Goal: Information Seeking & Learning: Learn about a topic

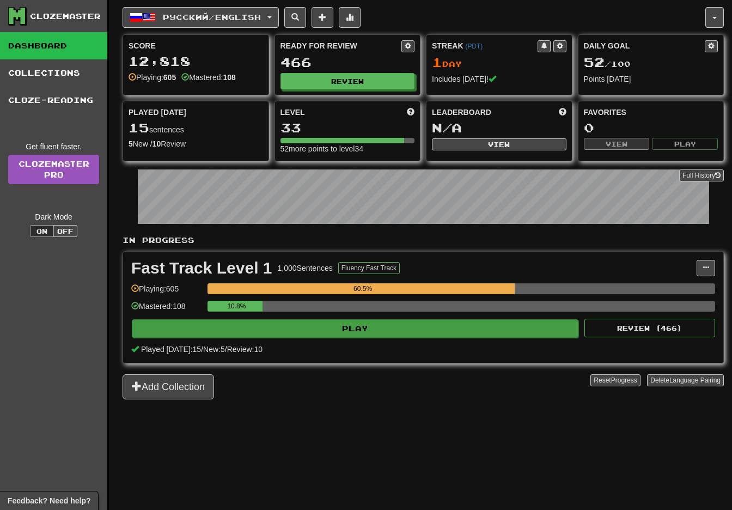
click at [372, 332] on button "Play" at bounding box center [355, 328] width 447 height 19
select select "**"
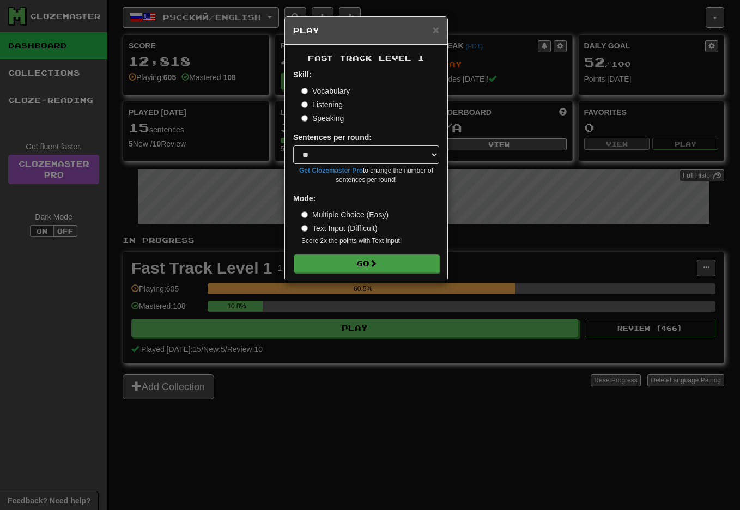
click at [360, 263] on button "Go" at bounding box center [367, 263] width 146 height 19
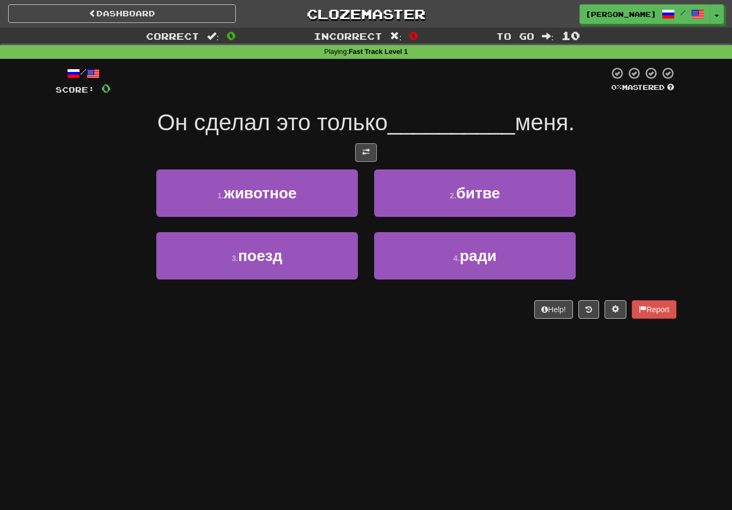
click at [367, 149] on span at bounding box center [366, 152] width 8 height 8
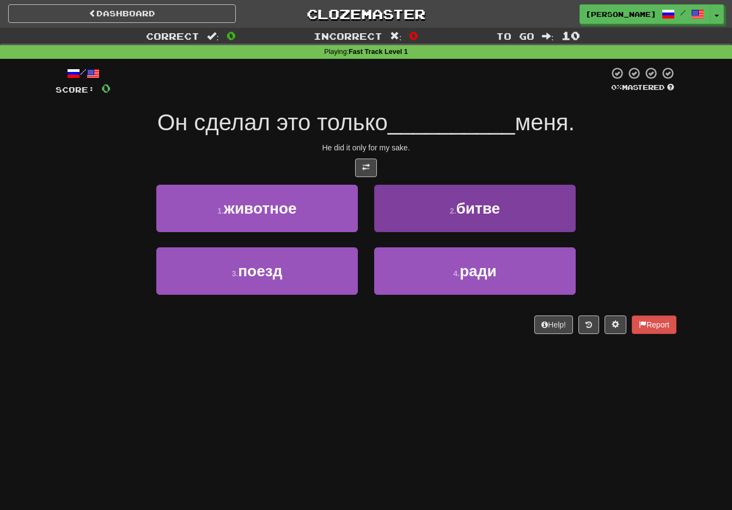
drag, startPoint x: 518, startPoint y: 259, endPoint x: 508, endPoint y: 278, distance: 21.4
click at [518, 259] on button "4 . ради" at bounding box center [475, 270] width 202 height 47
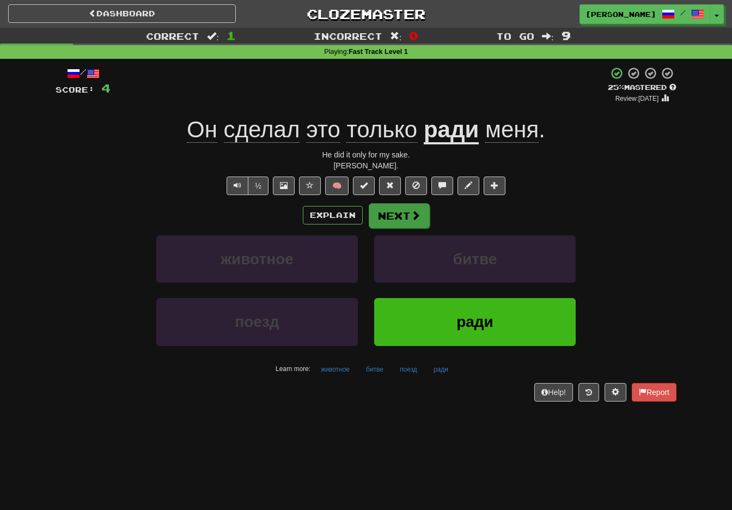
click at [404, 214] on button "Next" at bounding box center [399, 215] width 61 height 25
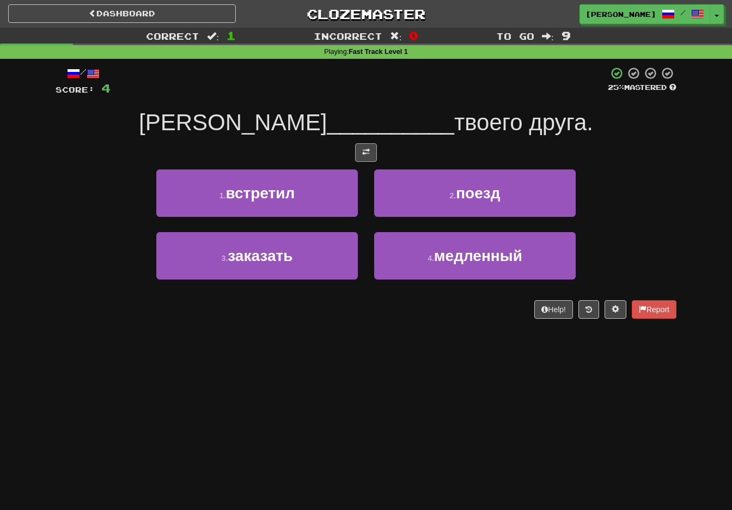
click at [368, 145] on button at bounding box center [366, 152] width 22 height 19
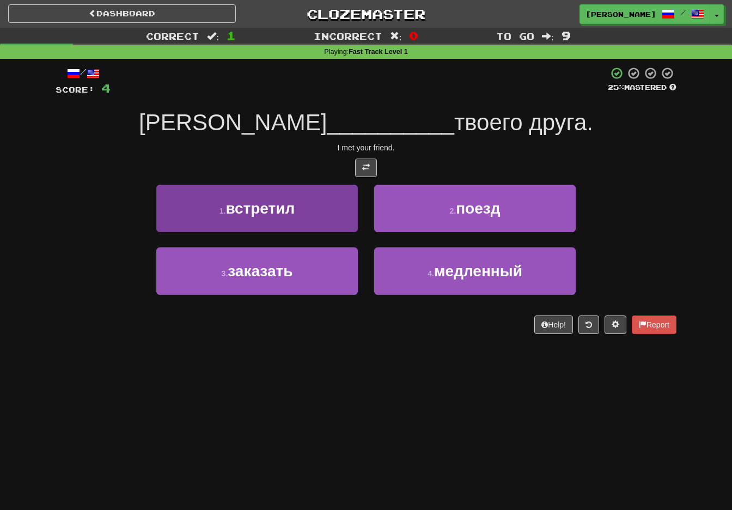
drag, startPoint x: 322, startPoint y: 216, endPoint x: 348, endPoint y: 248, distance: 41.9
click at [322, 216] on button "1 . встретил" at bounding box center [257, 208] width 202 height 47
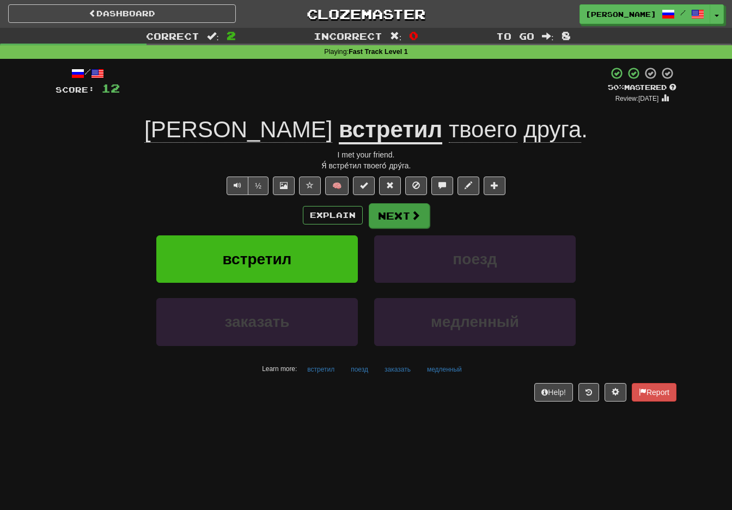
click at [401, 211] on button "Next" at bounding box center [399, 215] width 61 height 25
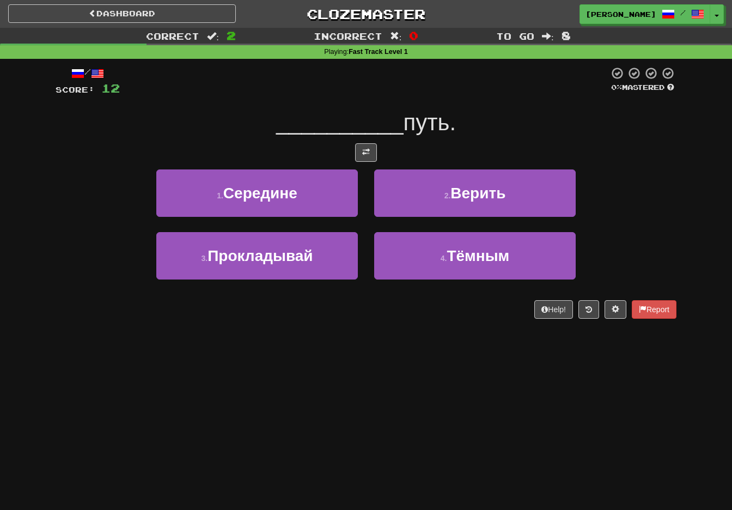
click at [367, 151] on span at bounding box center [366, 152] width 8 height 8
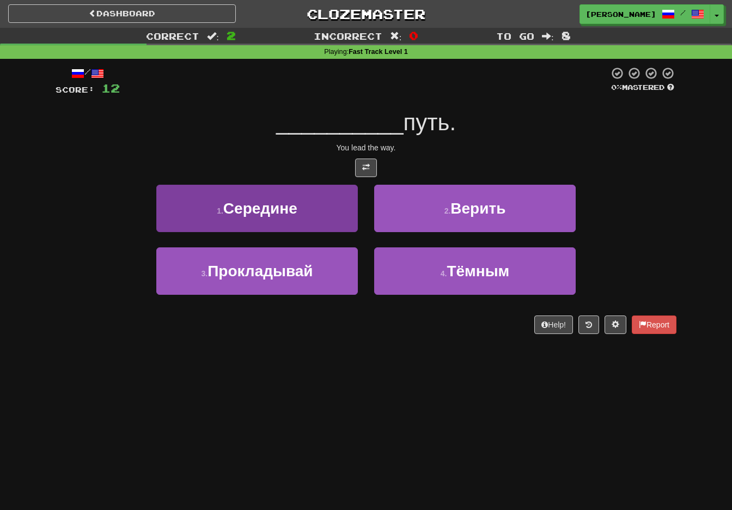
drag, startPoint x: 302, startPoint y: 267, endPoint x: 306, endPoint y: 274, distance: 7.9
click at [302, 267] on span "Прокладывай" at bounding box center [260, 271] width 105 height 17
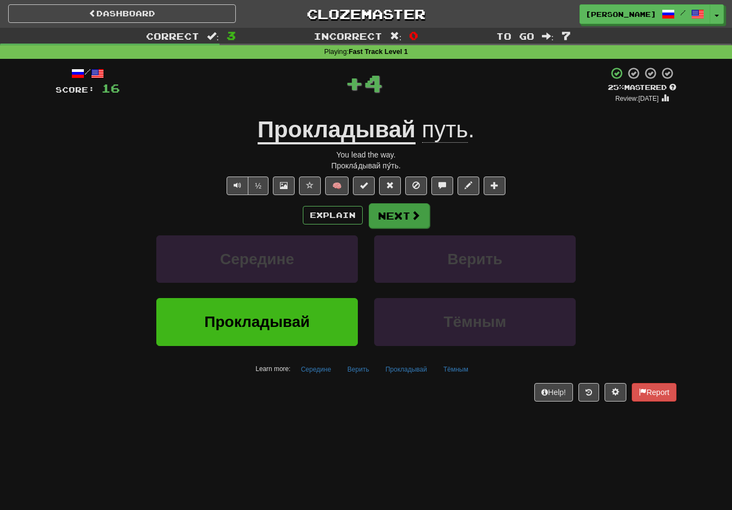
click at [395, 212] on button "Next" at bounding box center [399, 215] width 61 height 25
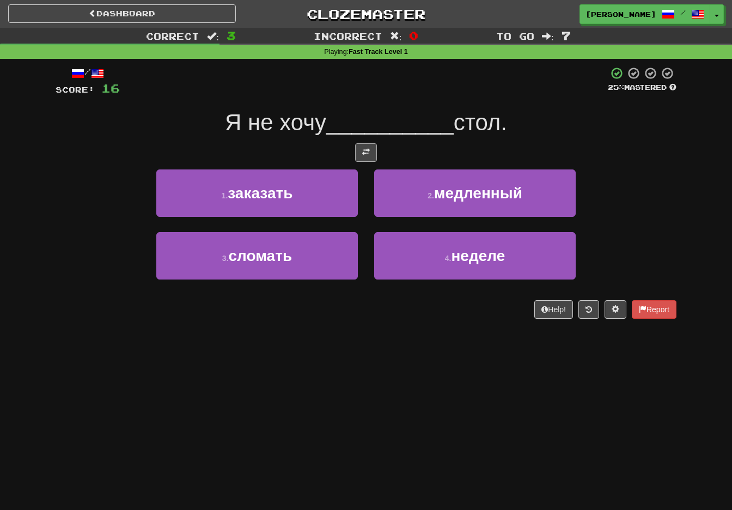
click at [373, 143] on button at bounding box center [366, 152] width 22 height 19
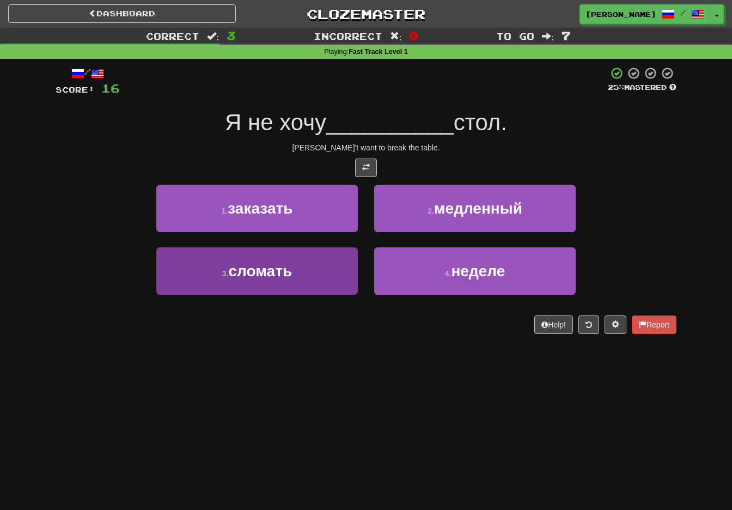
click at [337, 274] on button "3 . сломать" at bounding box center [257, 270] width 202 height 47
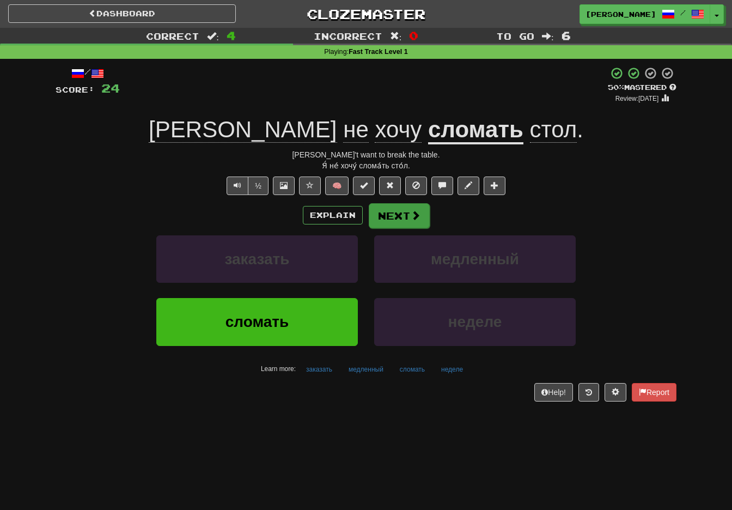
click at [401, 216] on button "Next" at bounding box center [399, 215] width 61 height 25
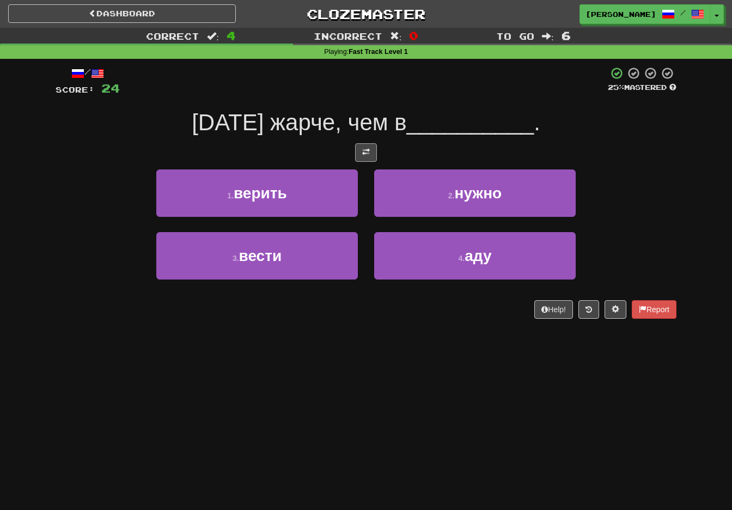
click at [374, 143] on button at bounding box center [366, 152] width 22 height 19
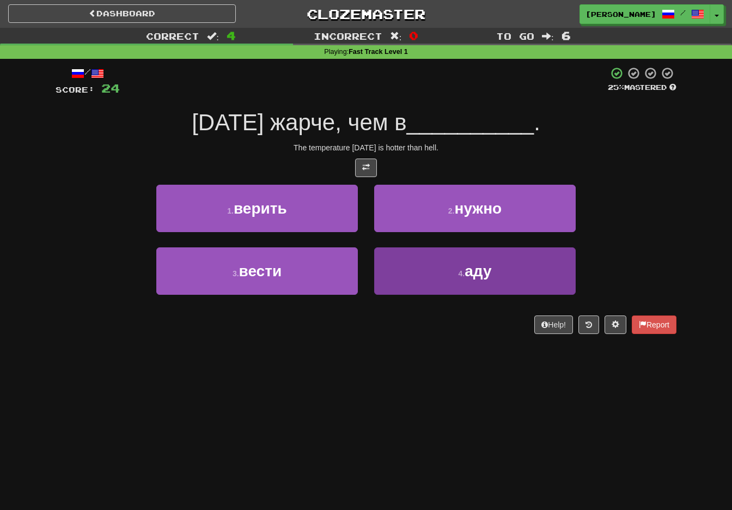
click at [430, 273] on button "4 . аду" at bounding box center [475, 270] width 202 height 47
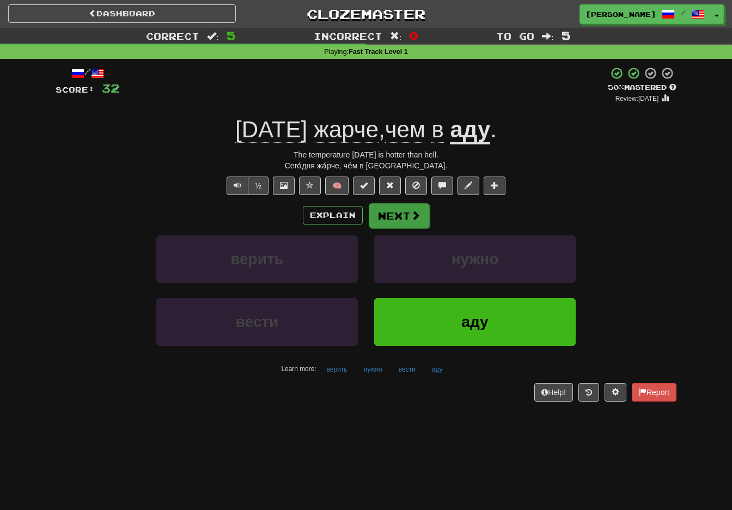
click at [394, 210] on button "Next" at bounding box center [399, 215] width 61 height 25
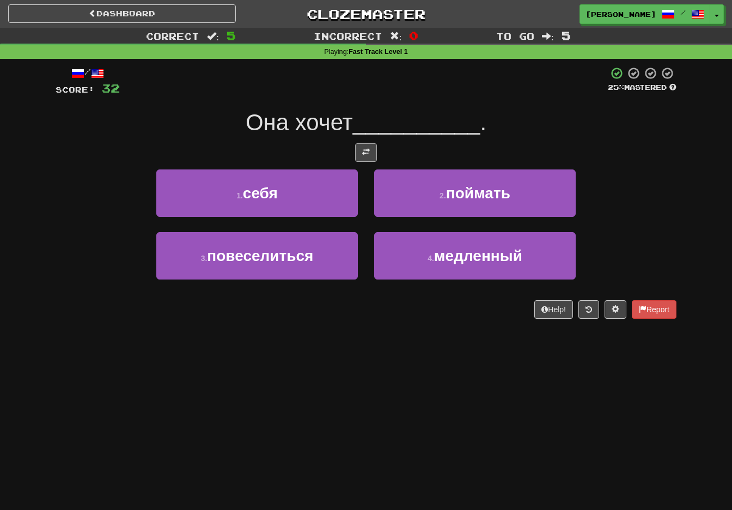
drag, startPoint x: 367, startPoint y: 149, endPoint x: 368, endPoint y: 157, distance: 7.6
click at [367, 149] on span at bounding box center [366, 152] width 8 height 8
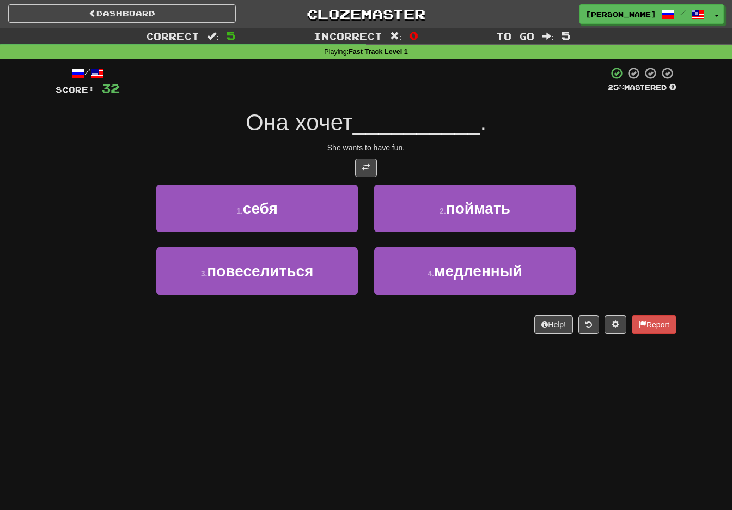
drag, startPoint x: 331, startPoint y: 276, endPoint x: 332, endPoint y: 282, distance: 6.6
click at [332, 275] on button "3 . повеселиться" at bounding box center [257, 270] width 202 height 47
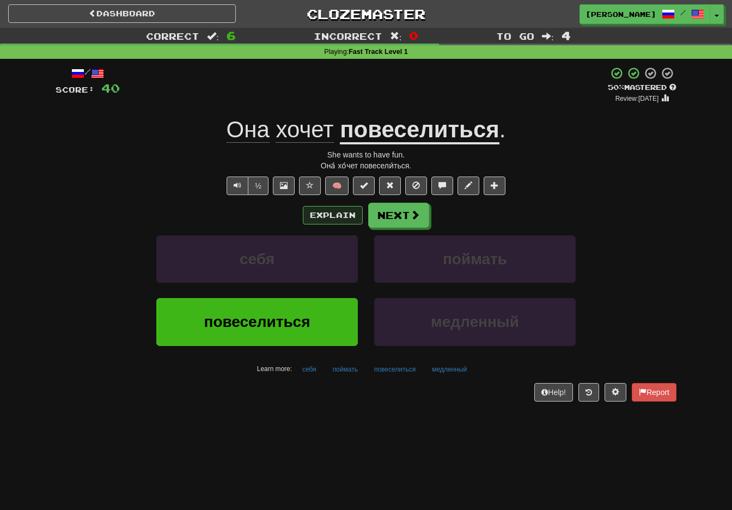
click at [326, 216] on button "Explain" at bounding box center [333, 215] width 60 height 19
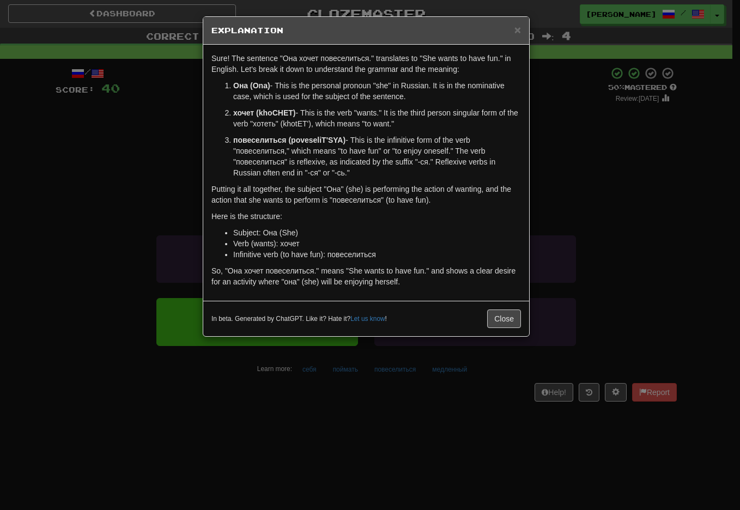
click at [508, 317] on button "Close" at bounding box center [504, 318] width 34 height 19
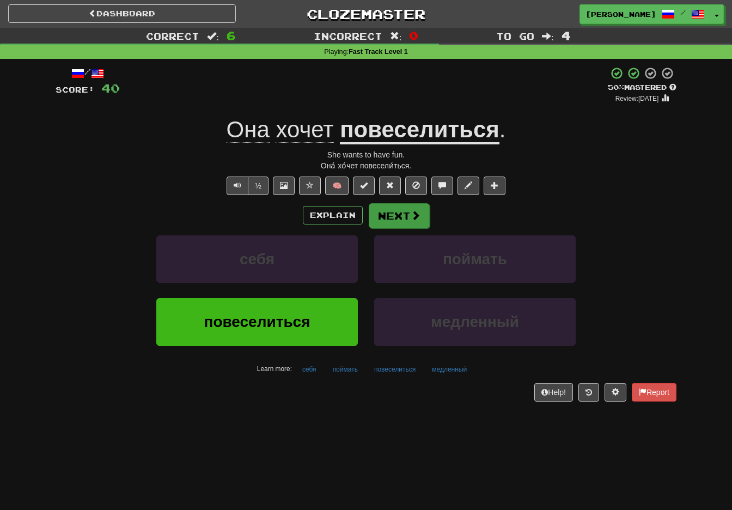
click at [401, 212] on button "Next" at bounding box center [399, 215] width 61 height 25
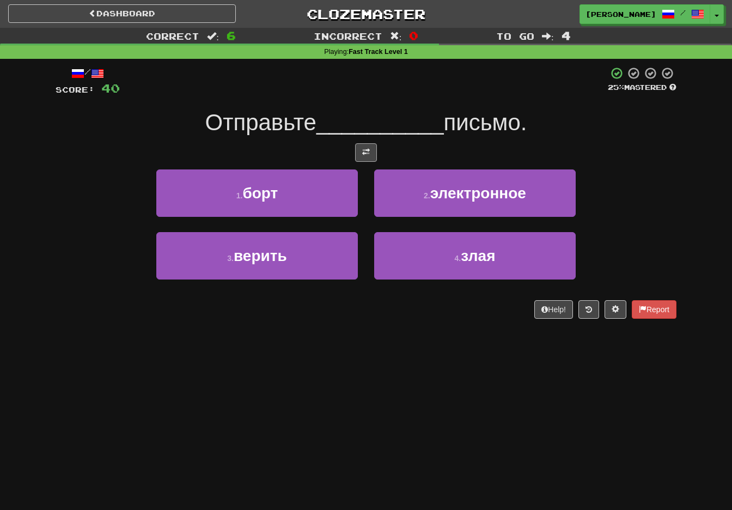
click at [369, 145] on button at bounding box center [366, 152] width 22 height 19
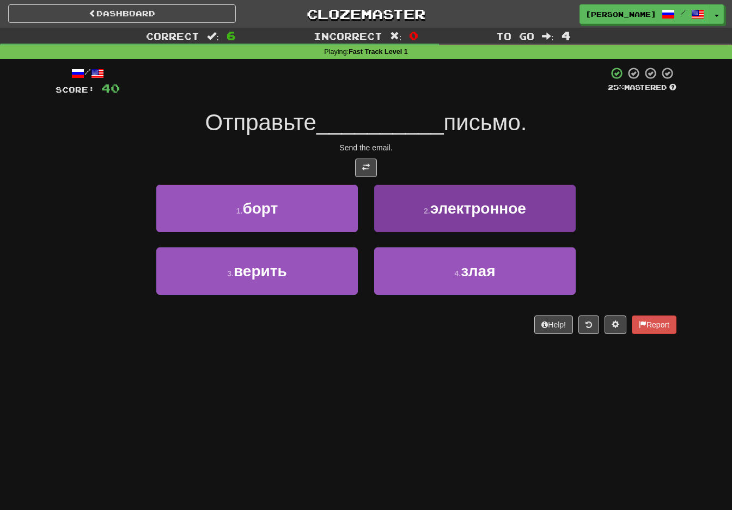
click at [452, 208] on span "электронное" at bounding box center [478, 208] width 96 height 17
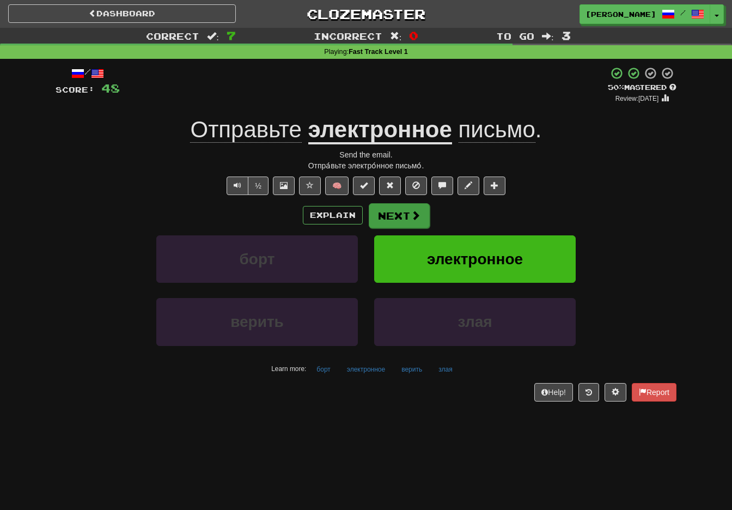
click at [406, 213] on button "Next" at bounding box center [399, 215] width 61 height 25
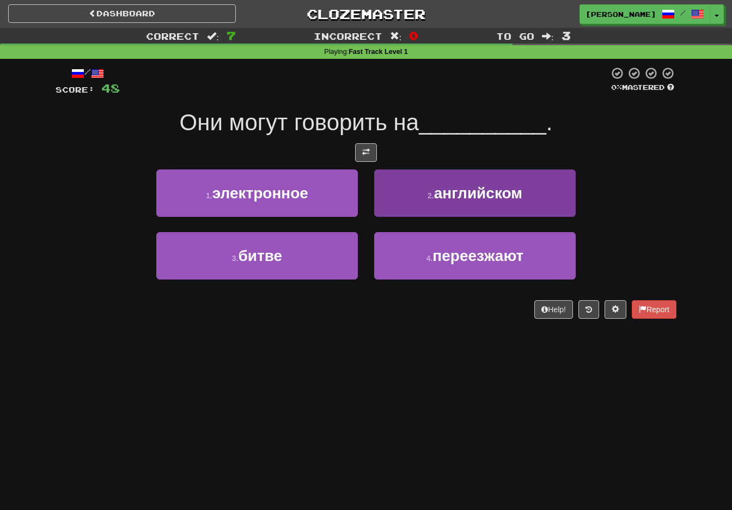
click at [435, 187] on span "английском" at bounding box center [478, 193] width 88 height 17
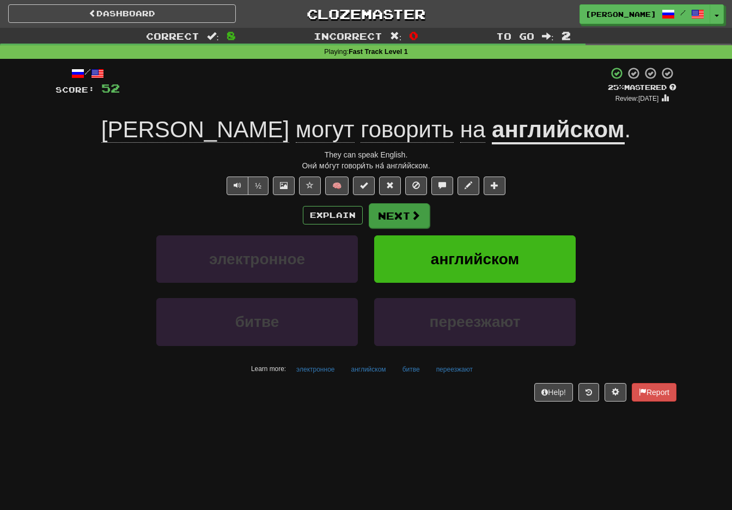
click at [405, 211] on button "Next" at bounding box center [399, 215] width 61 height 25
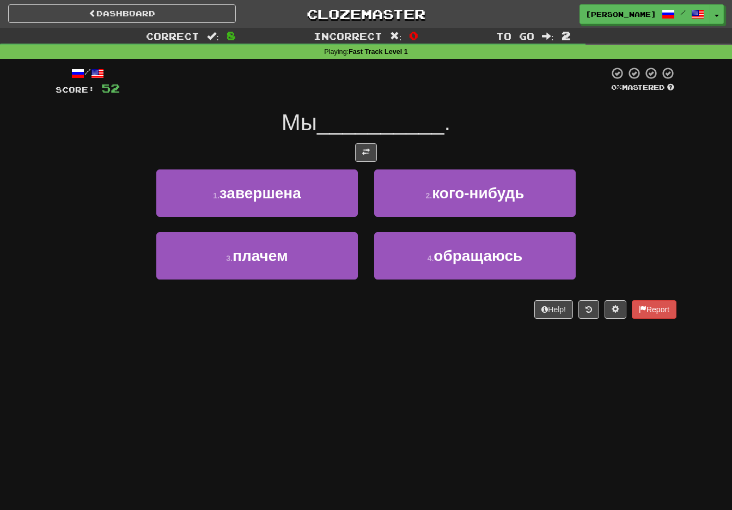
drag, startPoint x: 363, startPoint y: 147, endPoint x: 365, endPoint y: 212, distance: 65.4
click at [363, 148] on span at bounding box center [366, 152] width 8 height 8
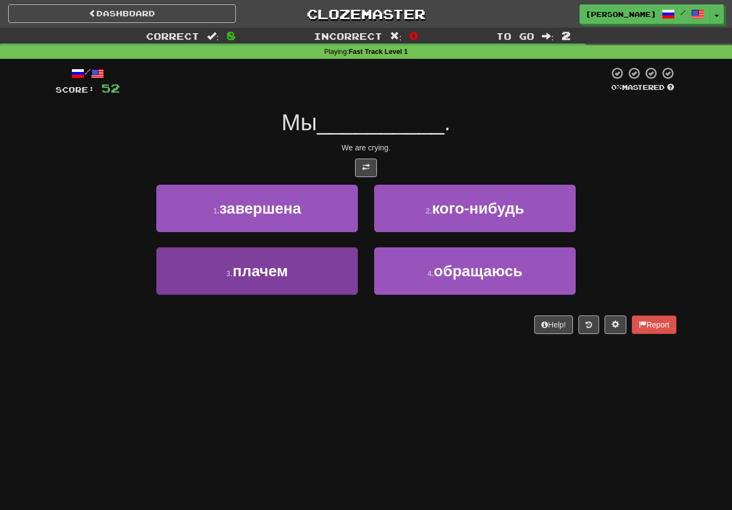
click at [302, 272] on button "3 . плачем" at bounding box center [257, 270] width 202 height 47
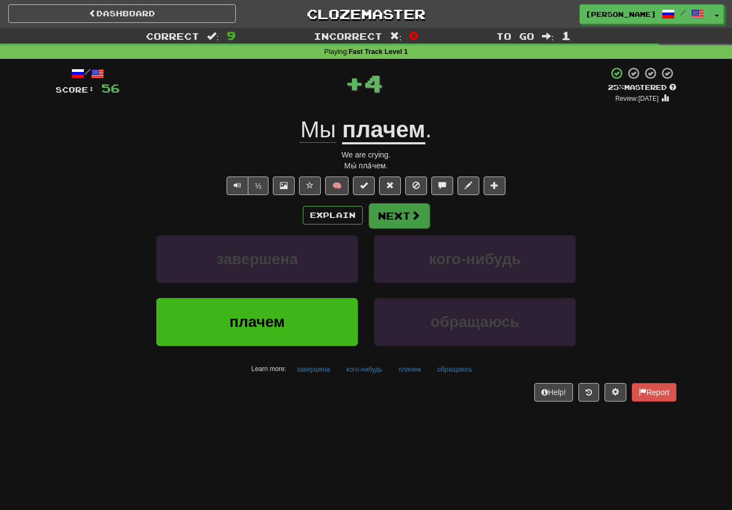
click at [390, 210] on button "Next" at bounding box center [399, 215] width 61 height 25
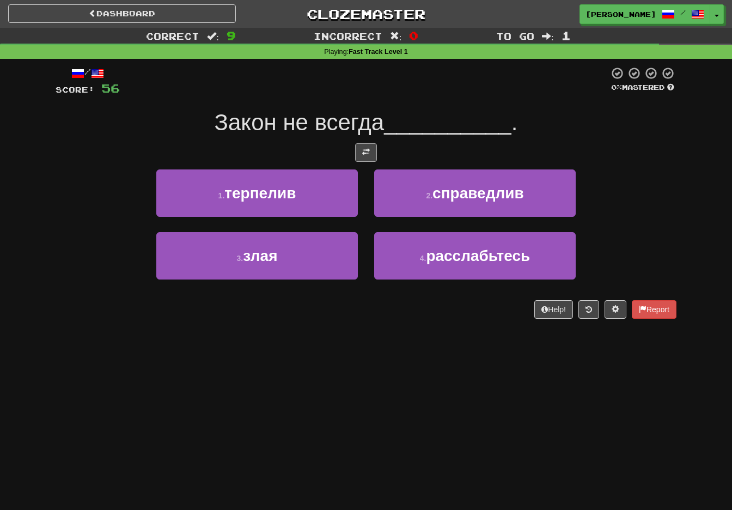
click at [368, 148] on span at bounding box center [366, 152] width 8 height 8
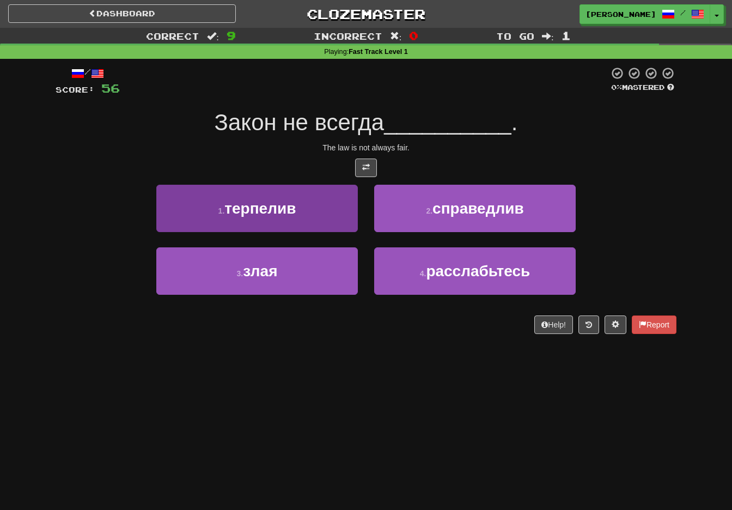
click at [310, 213] on button "1 . терпелив" at bounding box center [257, 208] width 202 height 47
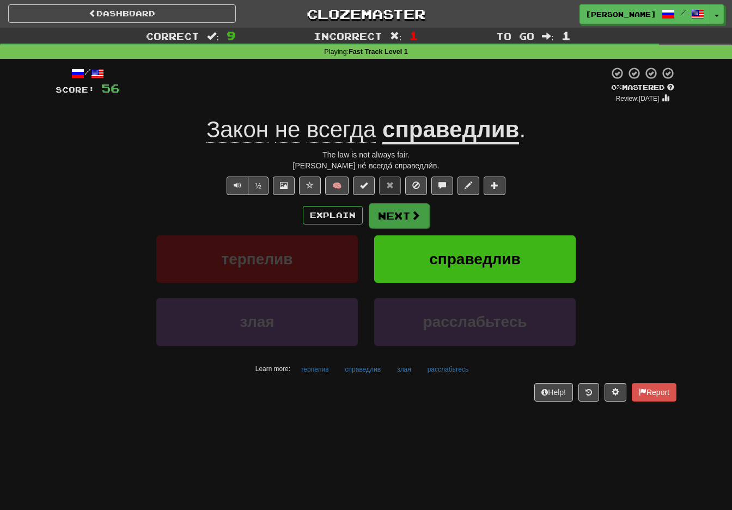
click at [392, 214] on button "Next" at bounding box center [399, 215] width 61 height 25
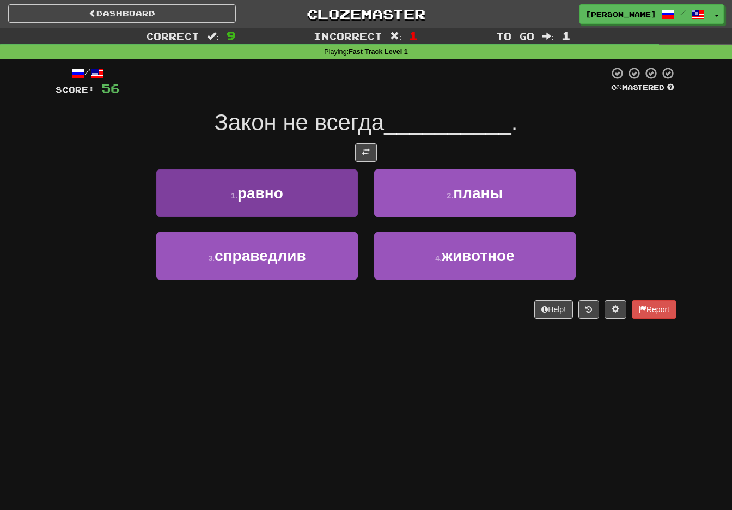
drag, startPoint x: 326, startPoint y: 262, endPoint x: 328, endPoint y: 275, distance: 12.7
click at [326, 262] on button "3 . справедлив" at bounding box center [257, 255] width 202 height 47
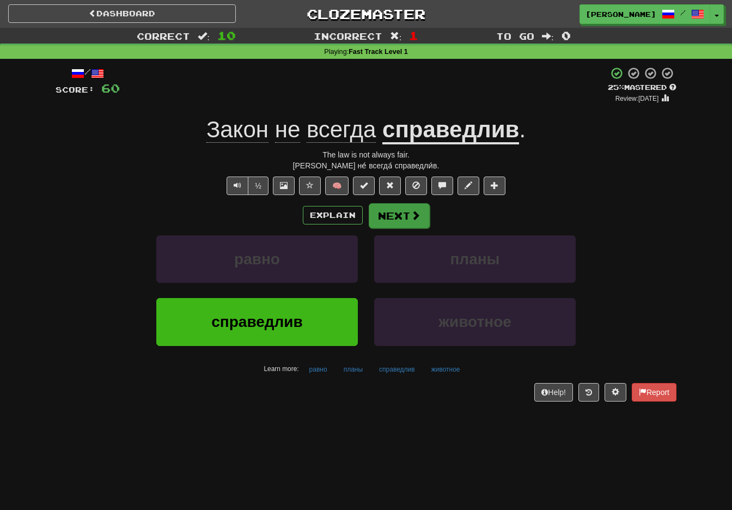
click at [411, 215] on span at bounding box center [416, 215] width 10 height 10
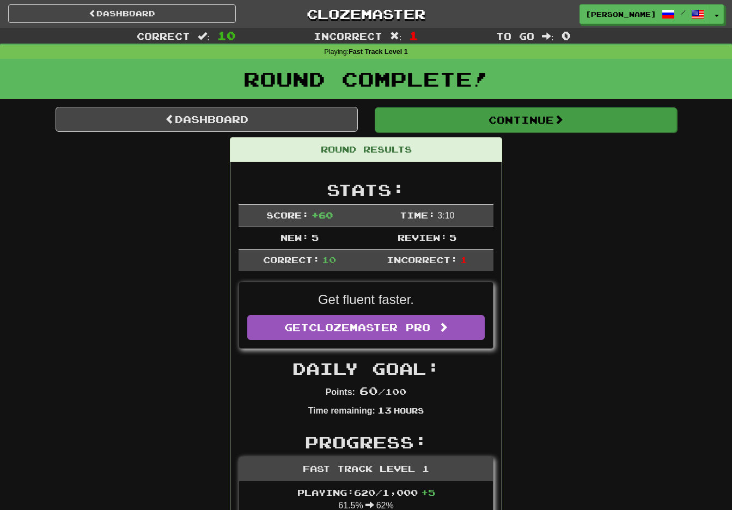
click at [579, 125] on button "Continue" at bounding box center [526, 119] width 302 height 25
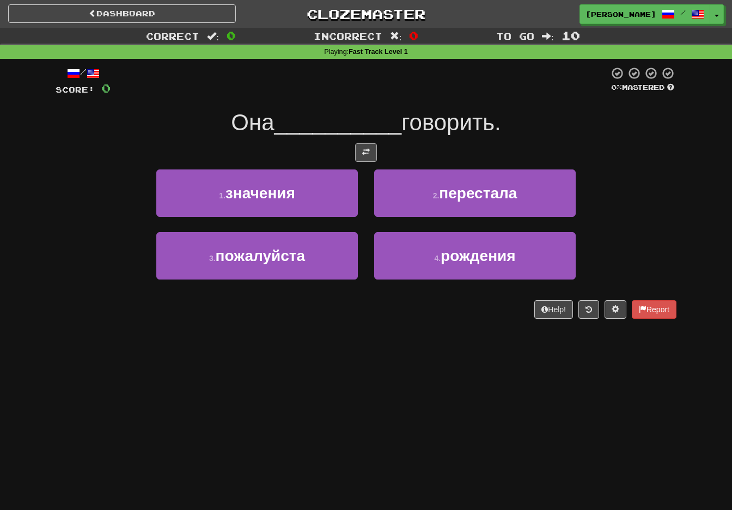
click at [362, 148] on button at bounding box center [366, 152] width 22 height 19
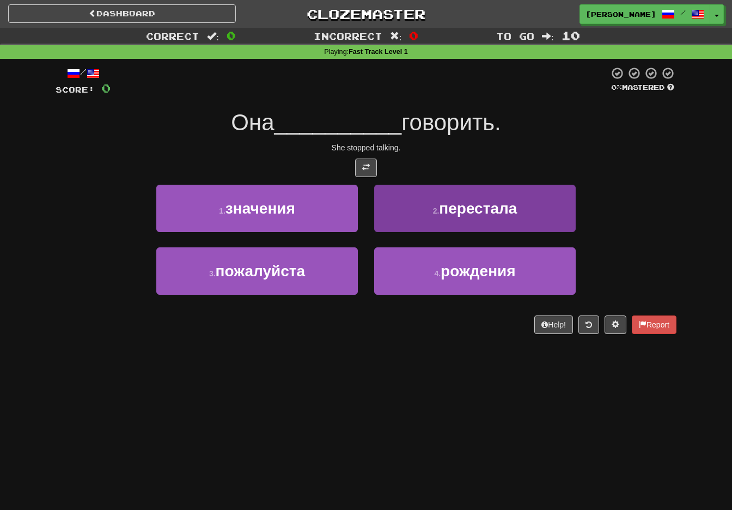
click at [441, 214] on span "перестала" at bounding box center [478, 208] width 78 height 17
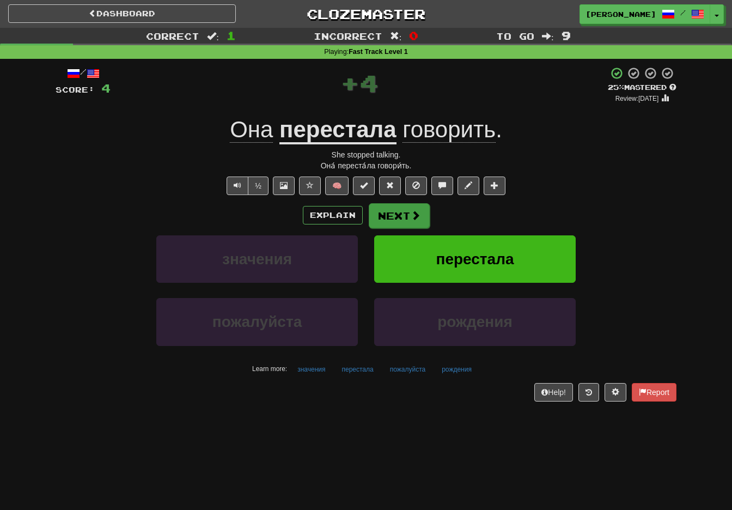
click at [401, 214] on button "Next" at bounding box center [399, 215] width 61 height 25
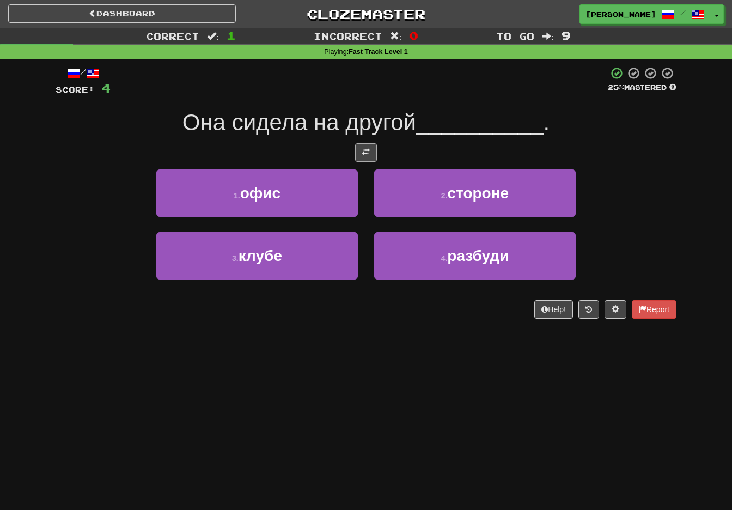
click at [366, 151] on span at bounding box center [366, 152] width 8 height 8
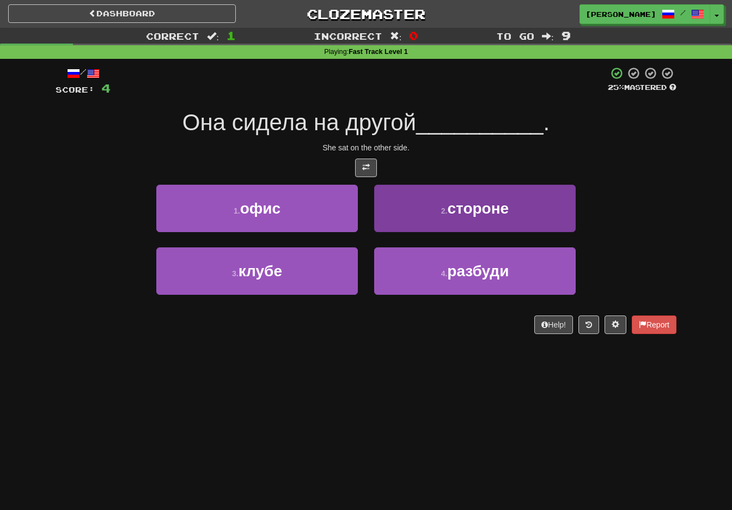
click at [431, 213] on button "2 . стороне" at bounding box center [475, 208] width 202 height 47
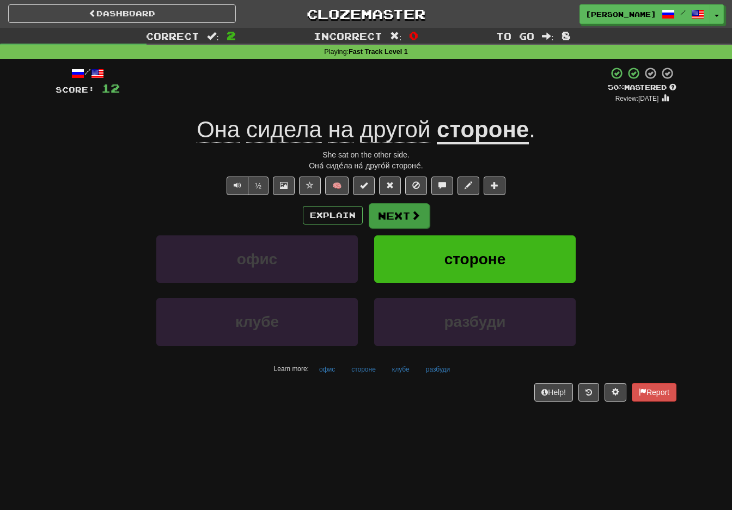
click at [394, 216] on button "Next" at bounding box center [399, 215] width 61 height 25
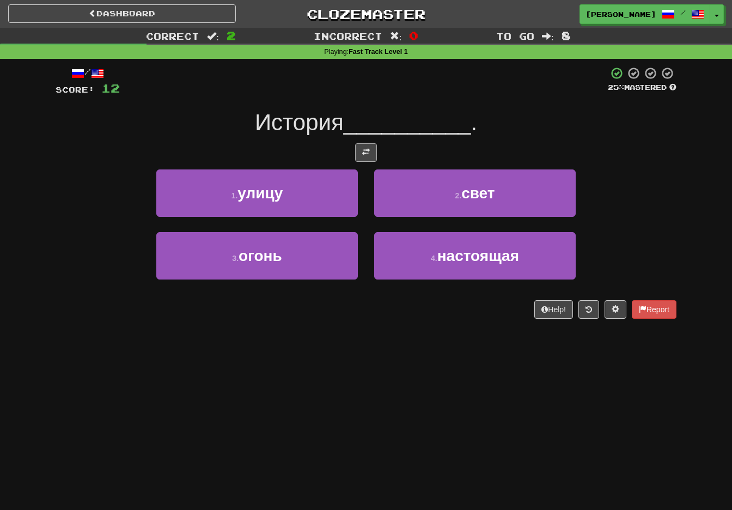
click at [369, 151] on span at bounding box center [366, 152] width 8 height 8
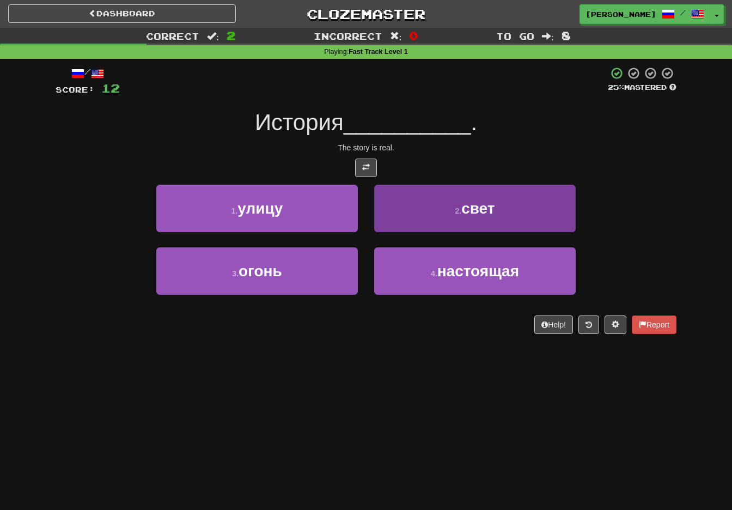
click at [458, 219] on button "2 . свет" at bounding box center [475, 208] width 202 height 47
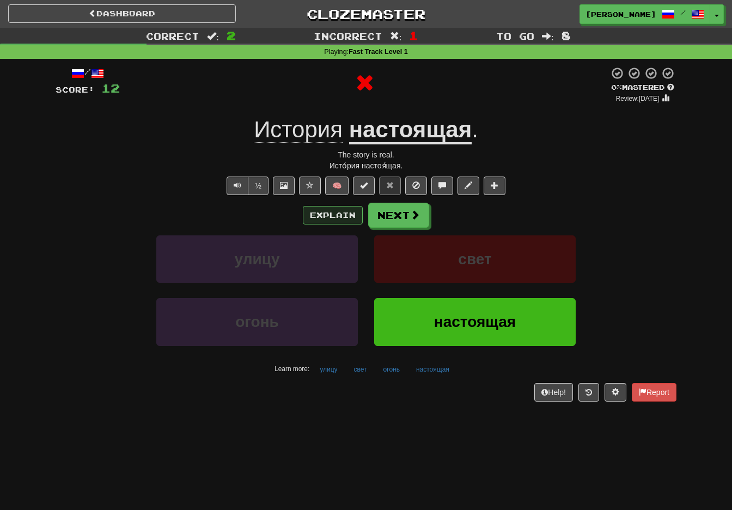
click at [332, 212] on button "Explain" at bounding box center [333, 215] width 60 height 19
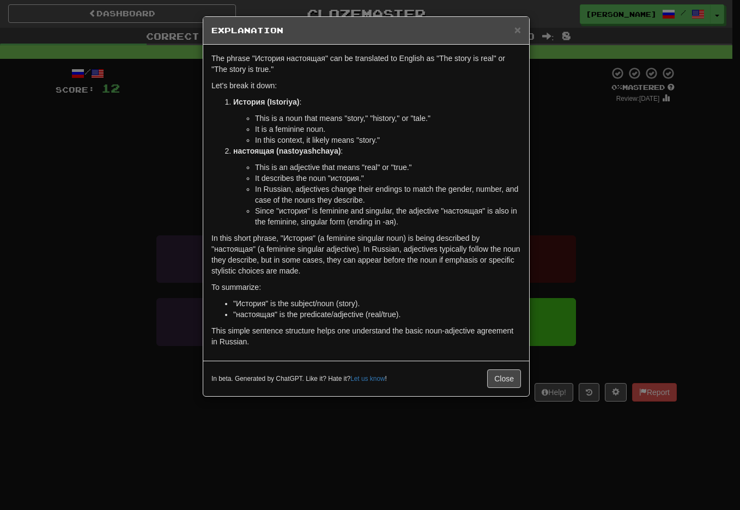
click at [575, 174] on div "× Explanation The phrase "История настоящая" can be translated to English as "T…" at bounding box center [370, 255] width 740 height 510
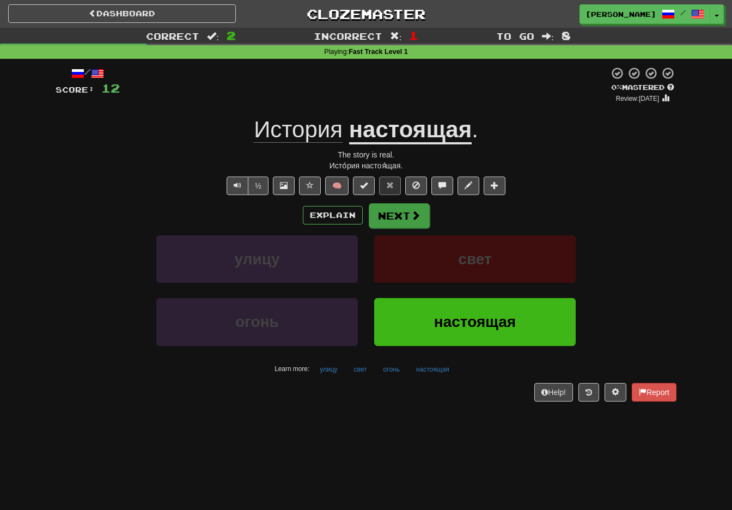
click at [396, 215] on button "Next" at bounding box center [399, 215] width 61 height 25
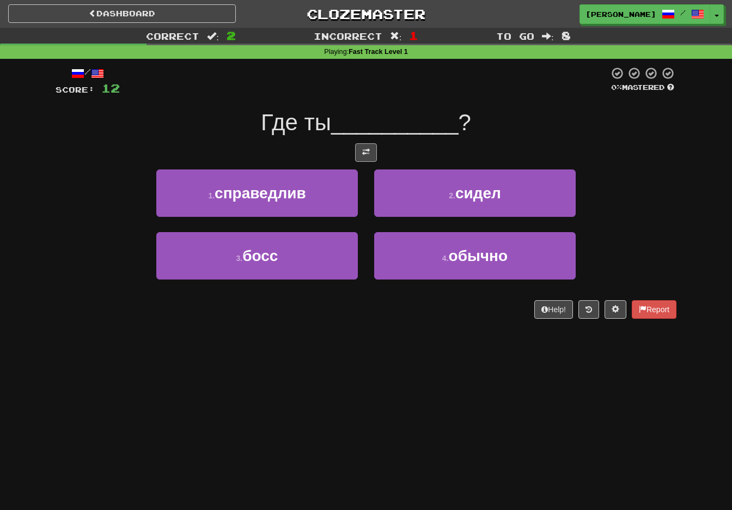
click at [370, 147] on button at bounding box center [366, 152] width 22 height 19
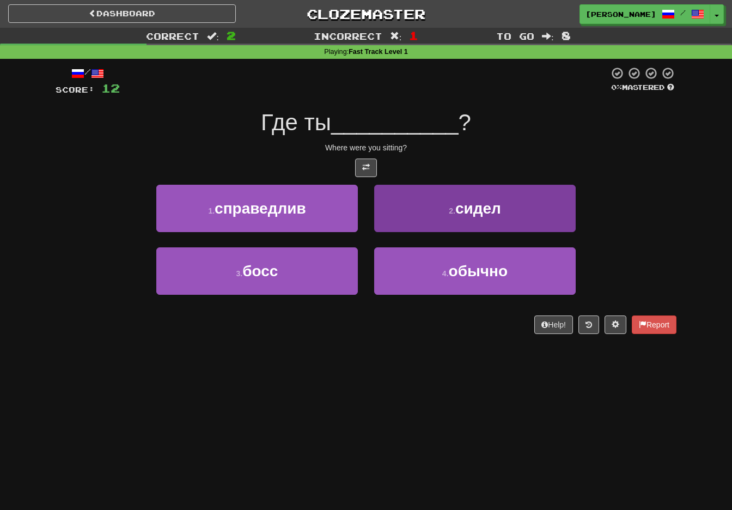
click at [430, 209] on button "2 . сидел" at bounding box center [475, 208] width 202 height 47
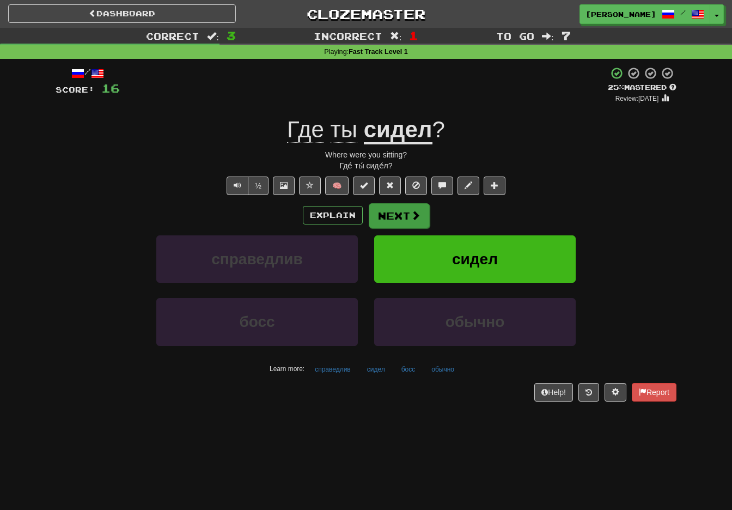
click at [391, 213] on button "Next" at bounding box center [399, 215] width 61 height 25
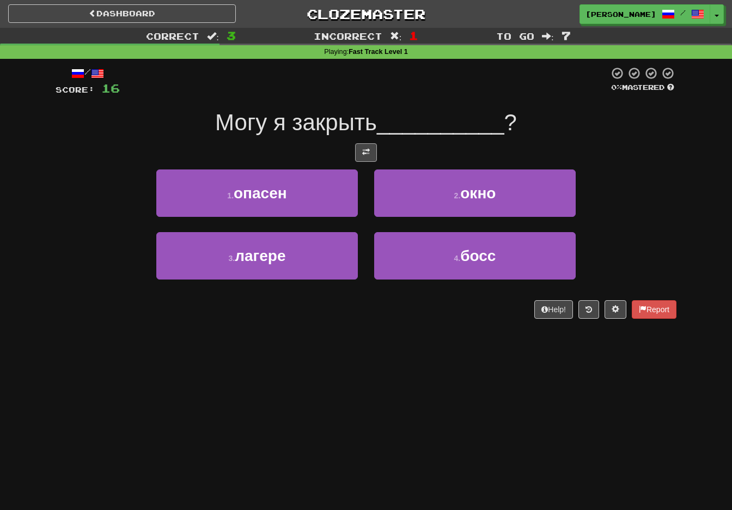
drag, startPoint x: 363, startPoint y: 145, endPoint x: 365, endPoint y: 173, distance: 28.4
click at [364, 144] on button at bounding box center [366, 152] width 22 height 19
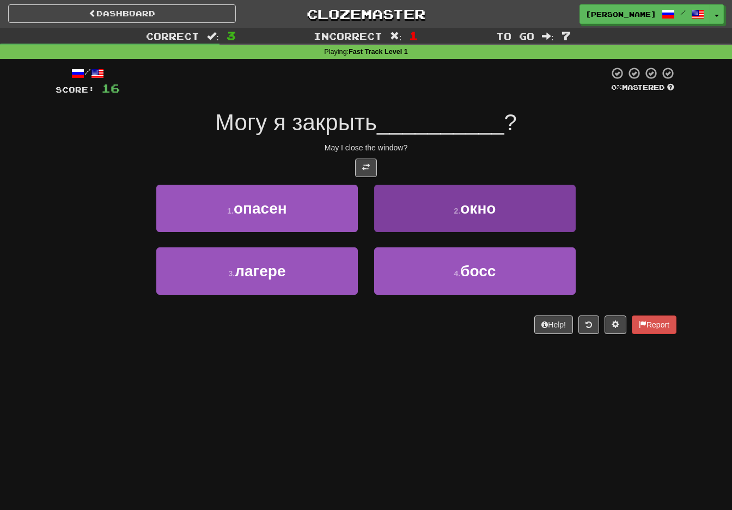
click at [443, 210] on button "2 . окно" at bounding box center [475, 208] width 202 height 47
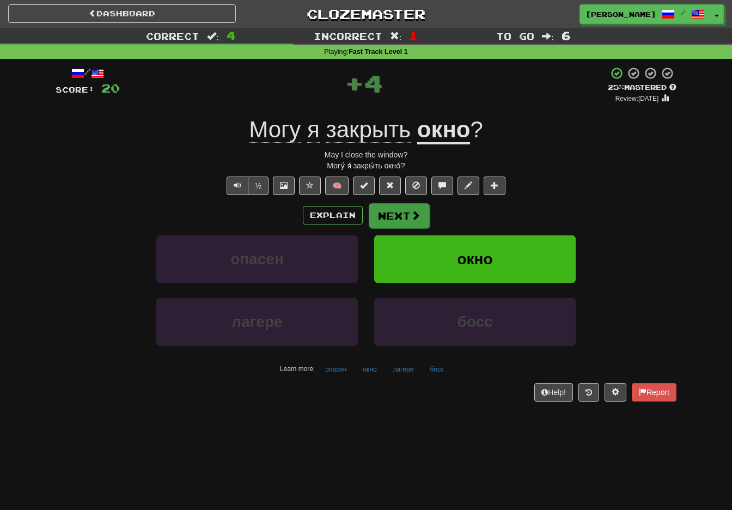
click at [405, 208] on button "Next" at bounding box center [399, 215] width 61 height 25
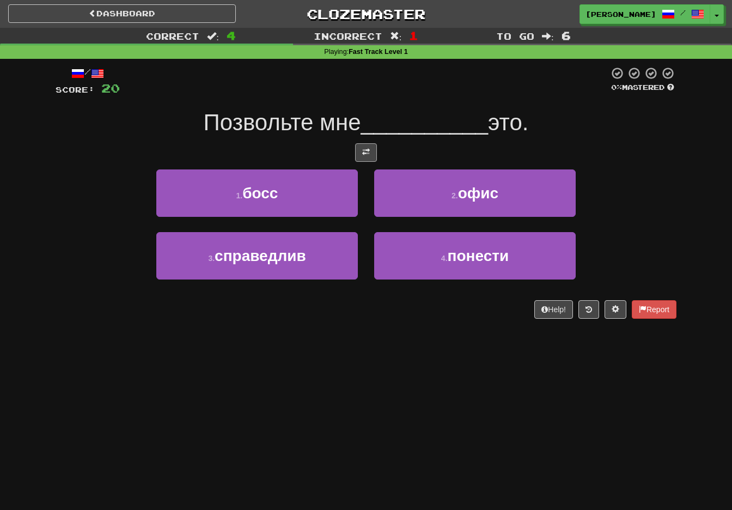
click at [368, 148] on span at bounding box center [366, 152] width 8 height 8
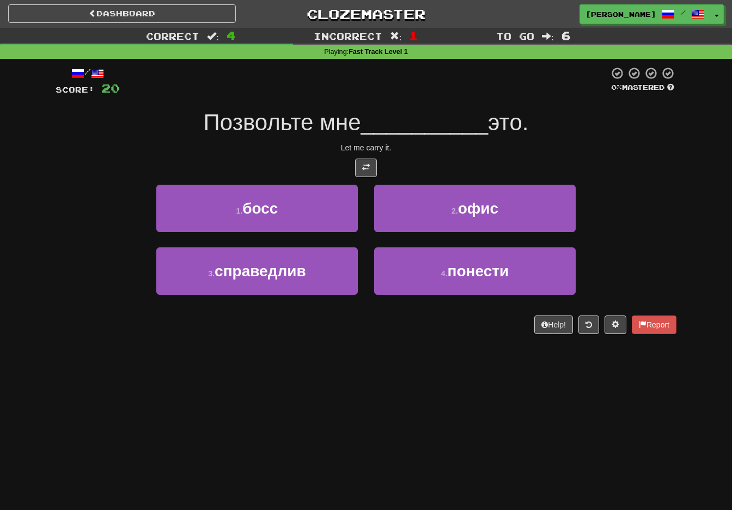
drag, startPoint x: 328, startPoint y: 277, endPoint x: 336, endPoint y: 290, distance: 14.9
click at [330, 277] on button "3 . справедлив" at bounding box center [257, 270] width 202 height 47
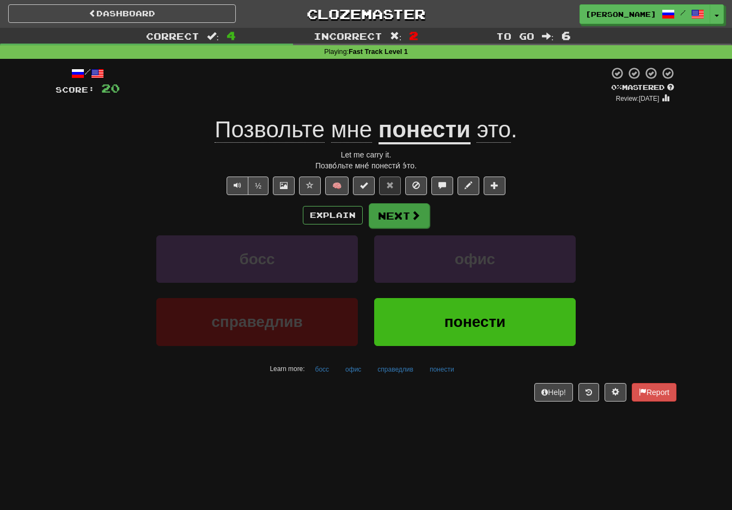
click at [399, 212] on button "Next" at bounding box center [399, 215] width 61 height 25
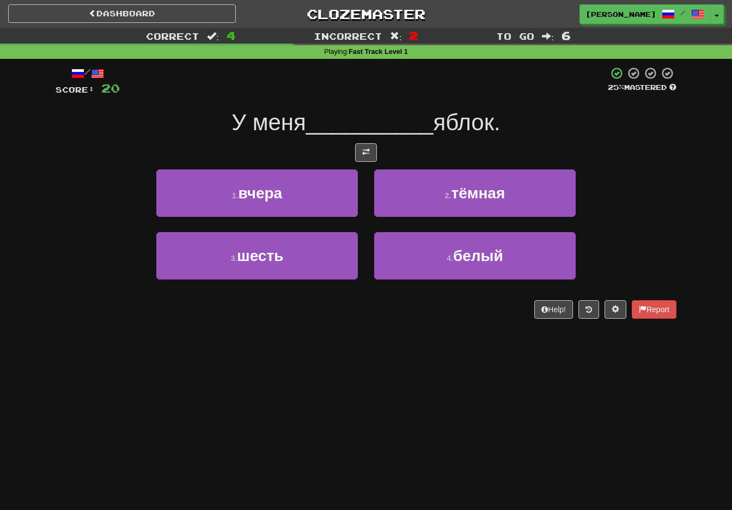
click at [364, 151] on span at bounding box center [366, 152] width 8 height 8
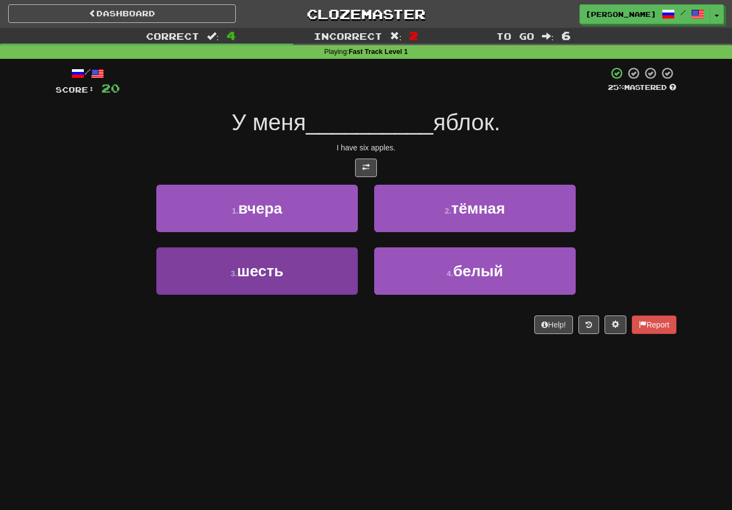
drag, startPoint x: 306, startPoint y: 279, endPoint x: 326, endPoint y: 323, distance: 48.0
click at [307, 279] on button "3 . шесть" at bounding box center [257, 270] width 202 height 47
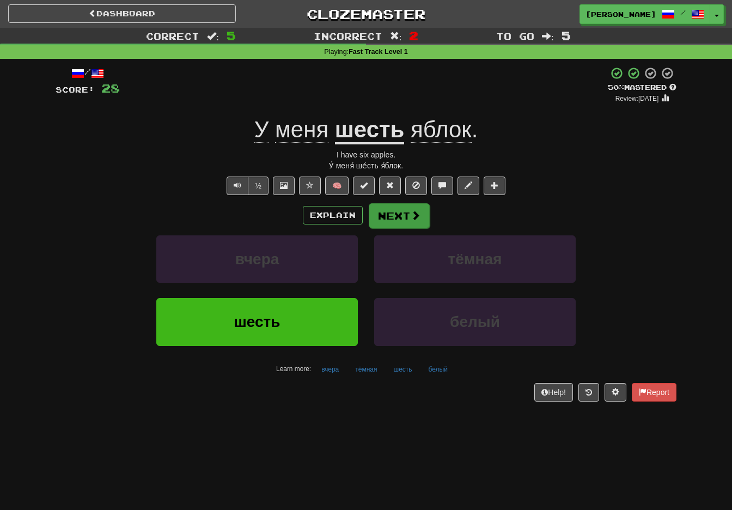
click at [403, 214] on button "Next" at bounding box center [399, 215] width 61 height 25
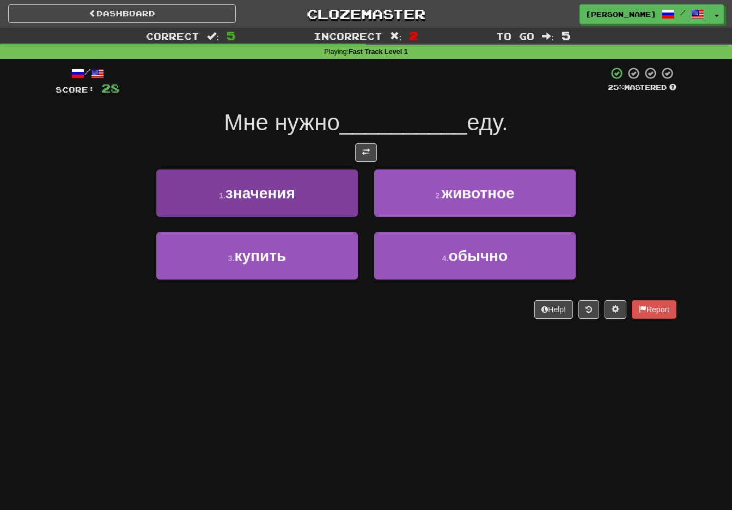
click at [320, 247] on button "3 . купить" at bounding box center [257, 255] width 202 height 47
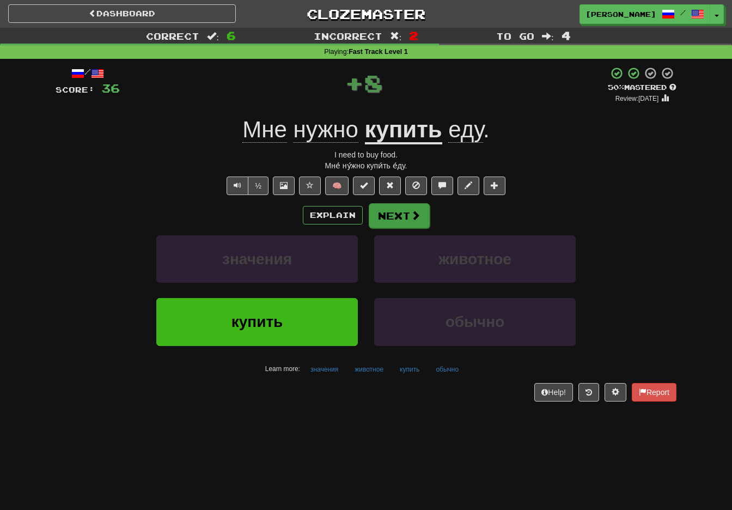
click at [398, 212] on button "Next" at bounding box center [399, 215] width 61 height 25
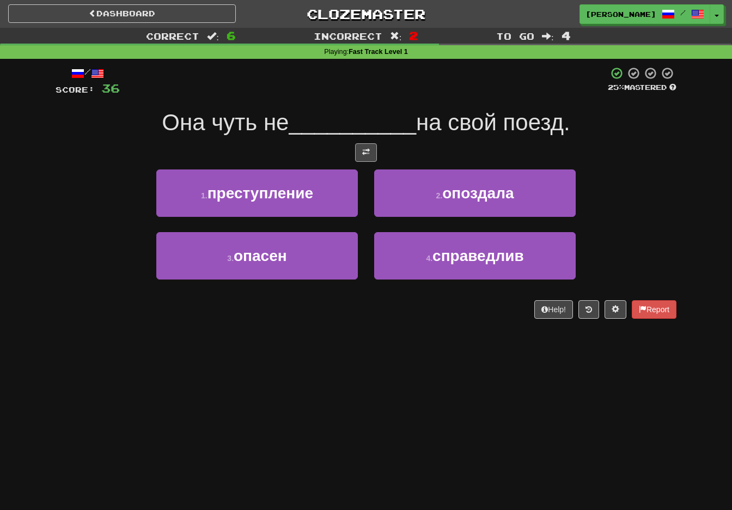
click at [368, 149] on span at bounding box center [366, 152] width 8 height 8
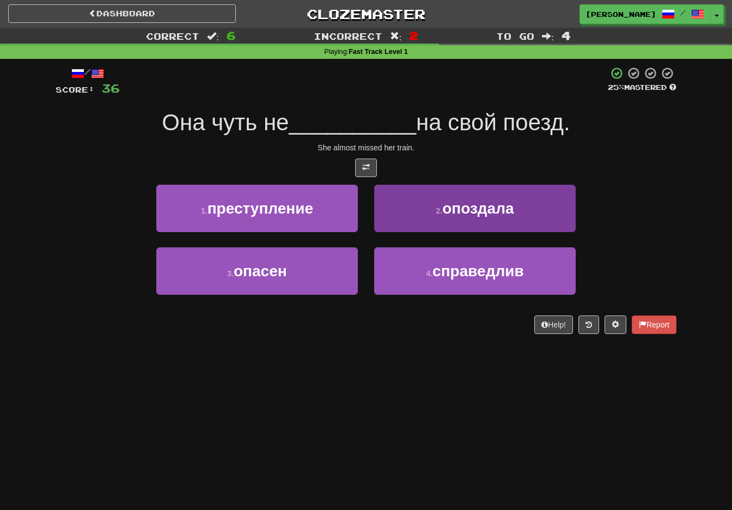
click at [429, 210] on button "2 . опоздала" at bounding box center [475, 208] width 202 height 47
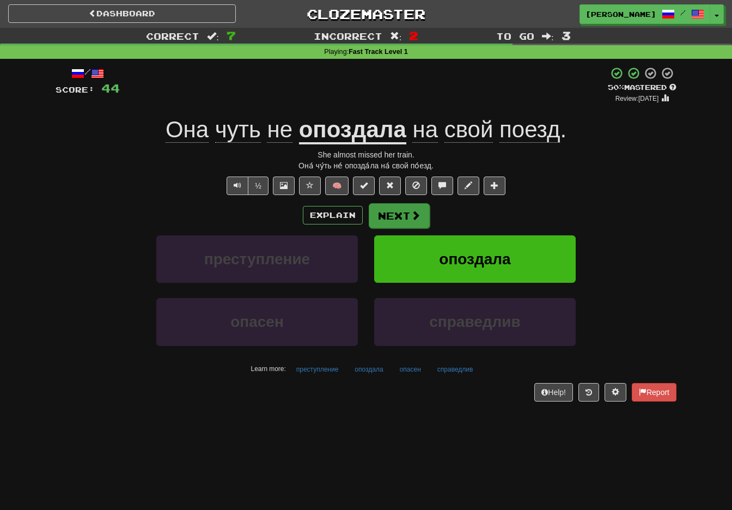
click at [405, 211] on button "Next" at bounding box center [399, 215] width 61 height 25
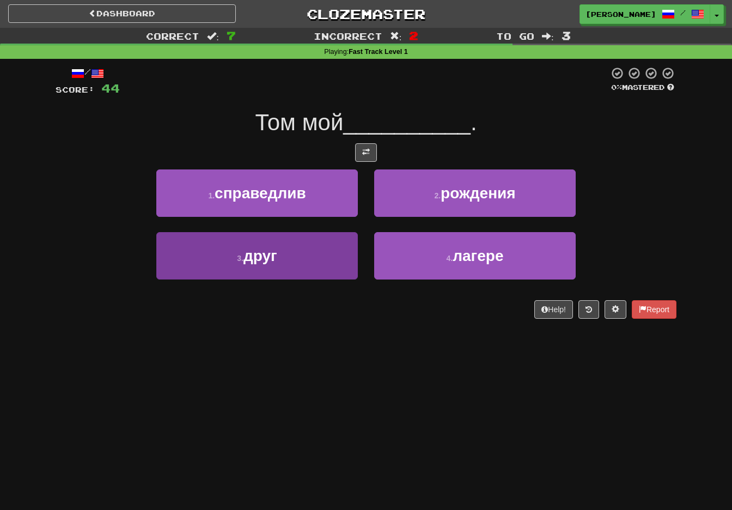
click at [334, 264] on button "3 . друг" at bounding box center [257, 255] width 202 height 47
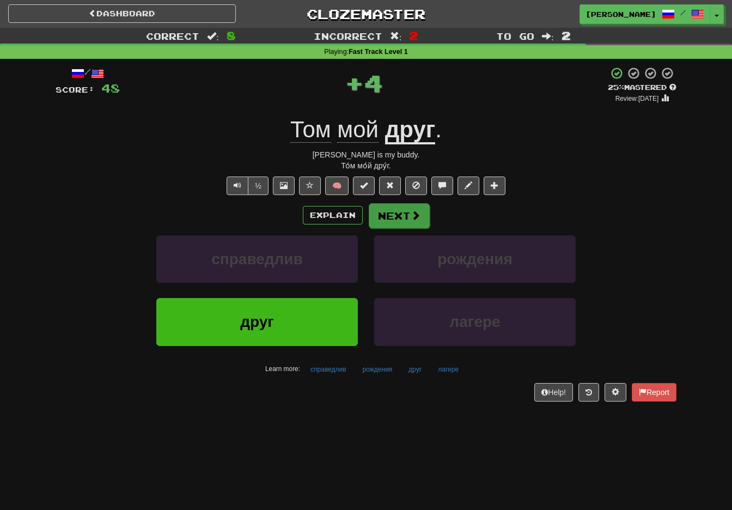
click at [409, 212] on button "Next" at bounding box center [399, 215] width 61 height 25
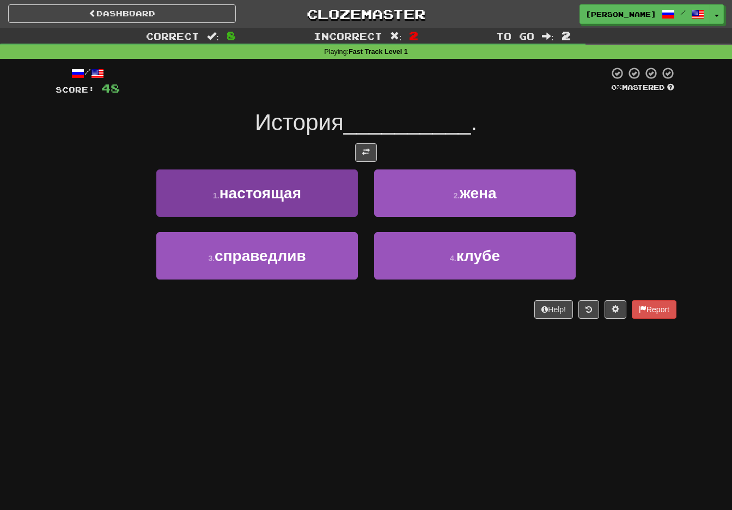
click at [318, 259] on button "3 . справедлив" at bounding box center [257, 255] width 202 height 47
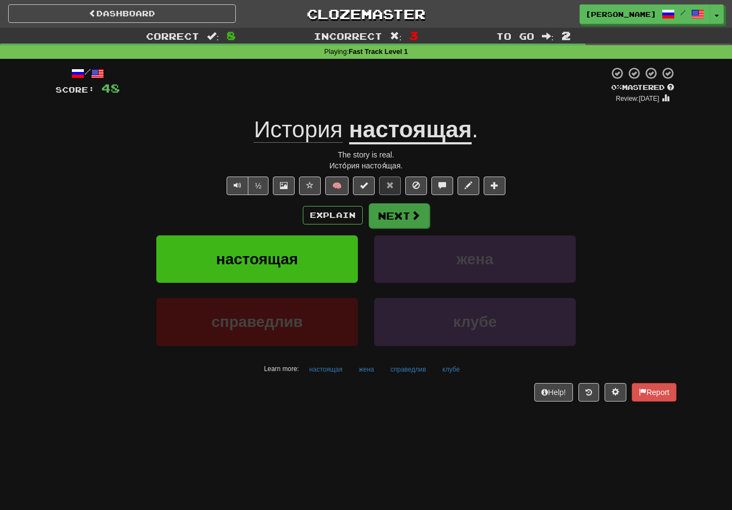
click at [406, 214] on button "Next" at bounding box center [399, 215] width 61 height 25
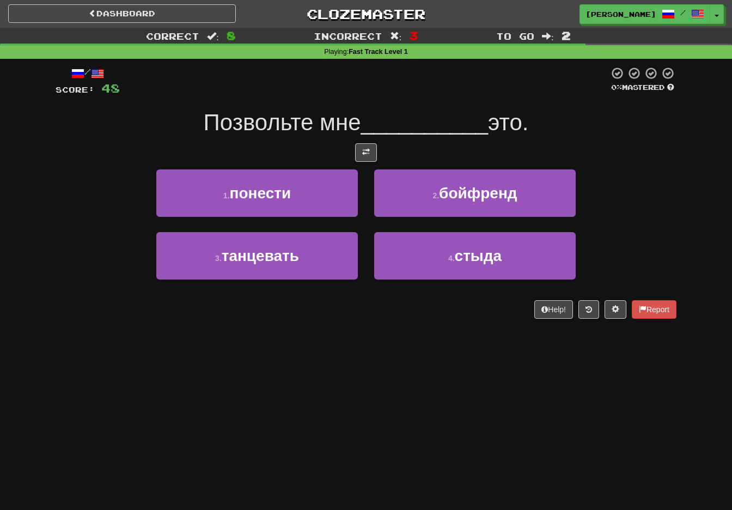
click at [372, 151] on button at bounding box center [366, 152] width 22 height 19
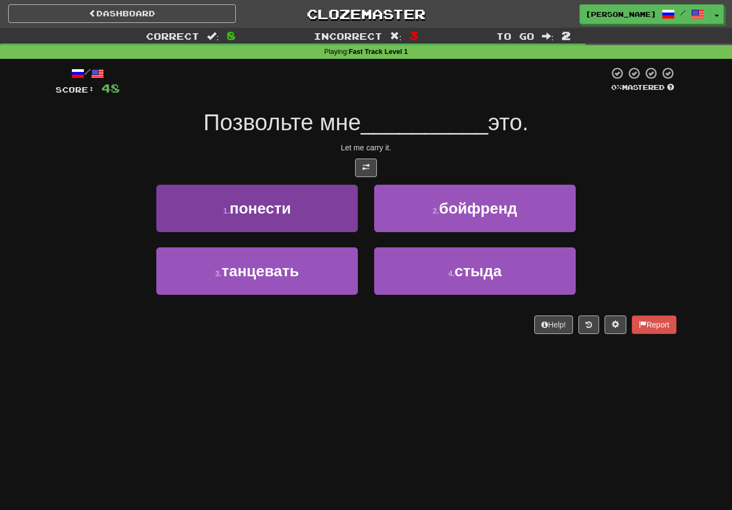
drag, startPoint x: 320, startPoint y: 201, endPoint x: 343, endPoint y: 253, distance: 56.8
click at [320, 201] on button "1 . понести" at bounding box center [257, 208] width 202 height 47
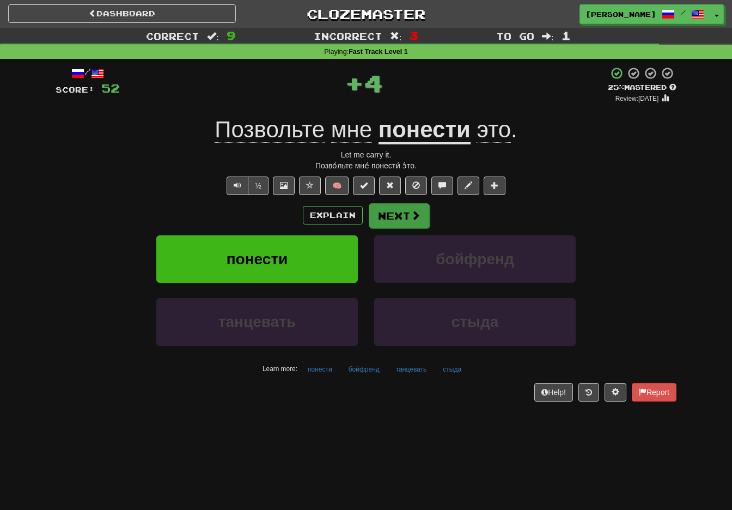
click at [397, 216] on button "Next" at bounding box center [399, 215] width 61 height 25
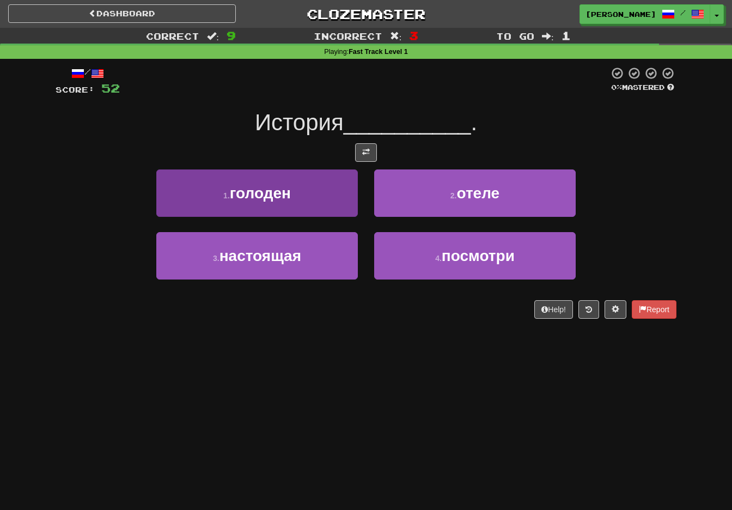
drag, startPoint x: 319, startPoint y: 260, endPoint x: 313, endPoint y: 269, distance: 10.3
click at [319, 259] on button "3 . настоящая" at bounding box center [257, 255] width 202 height 47
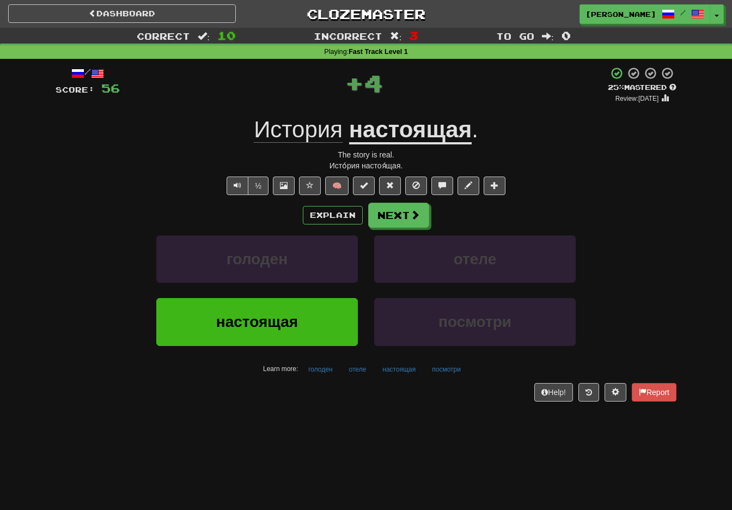
drag, startPoint x: 407, startPoint y: 211, endPoint x: 377, endPoint y: 227, distance: 34.6
click at [408, 211] on button "Next" at bounding box center [398, 215] width 61 height 25
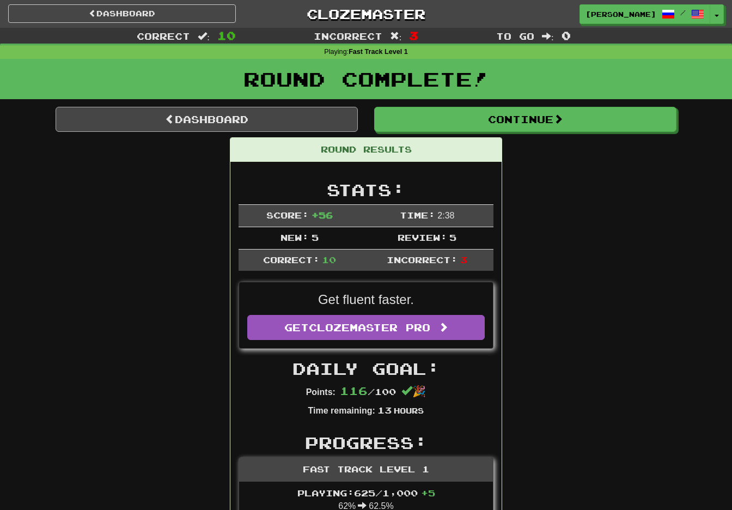
click at [285, 114] on link "Dashboard" at bounding box center [207, 119] width 302 height 25
